Goal: Task Accomplishment & Management: Use online tool/utility

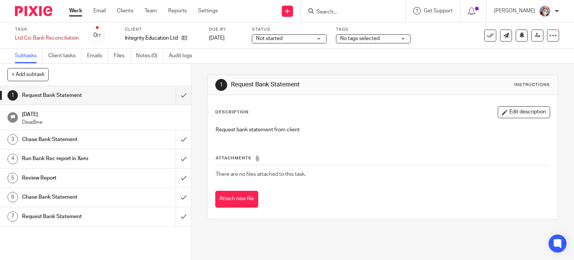
click at [269, 37] on span "Not started" at bounding box center [269, 38] width 27 height 5
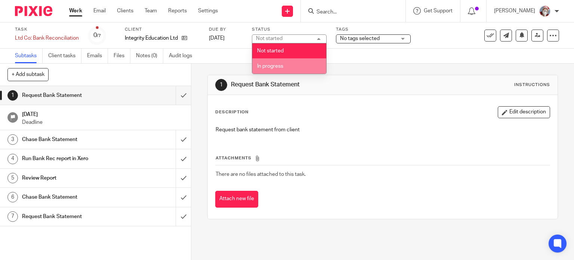
click at [267, 66] on span "In progress" at bounding box center [270, 65] width 26 height 5
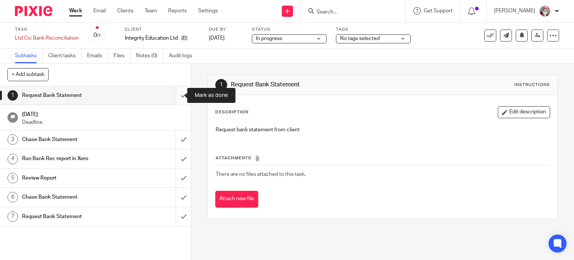
click at [176, 100] on input "submit" at bounding box center [95, 95] width 191 height 19
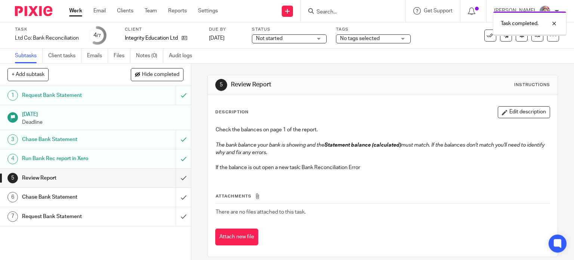
click at [179, 180] on input "submit" at bounding box center [95, 177] width 191 height 19
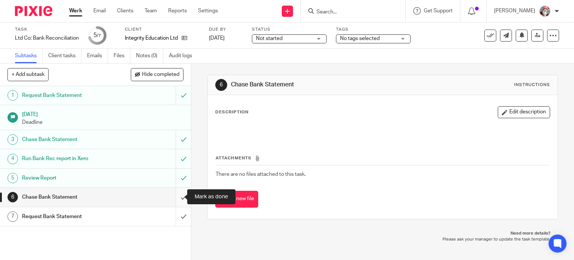
click at [180, 198] on input "submit" at bounding box center [95, 196] width 191 height 19
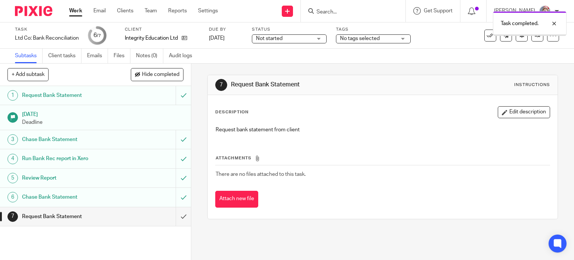
click at [179, 219] on input "submit" at bounding box center [95, 216] width 191 height 19
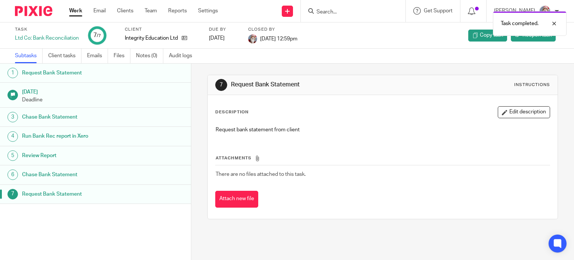
click at [80, 10] on link "Work" at bounding box center [75, 10] width 13 height 7
